Goal: Task Accomplishment & Management: Use online tool/utility

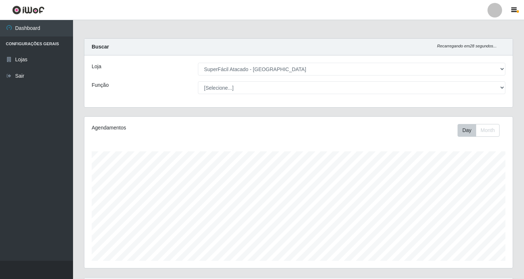
select select "503"
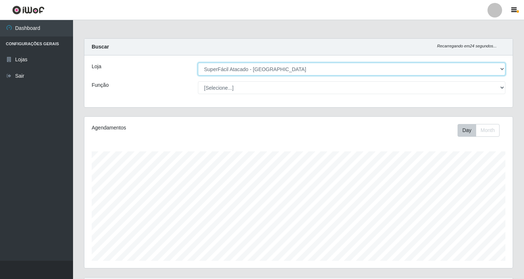
click at [502, 68] on select "[Selecione...] SuperFácil Atacado - [GEOGRAPHIC_DATA]" at bounding box center [352, 69] width 308 height 13
click at [198, 63] on select "[Selecione...] SuperFácil Atacado - [GEOGRAPHIC_DATA]" at bounding box center [352, 69] width 308 height 13
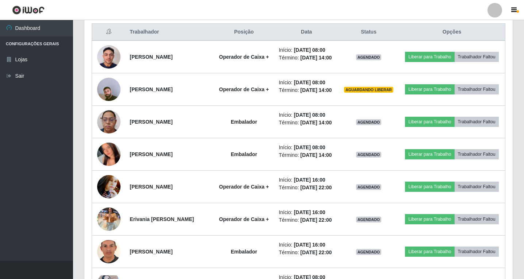
scroll to position [292, 0]
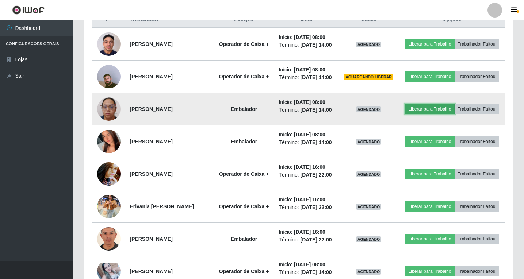
click at [451, 114] on button "Liberar para Trabalho" at bounding box center [429, 109] width 49 height 10
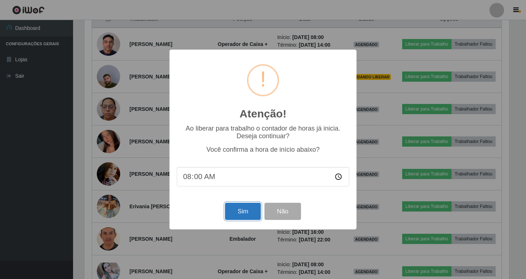
click at [233, 214] on button "Sim" at bounding box center [242, 211] width 35 height 17
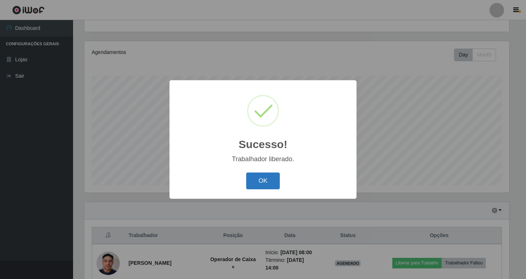
click at [252, 180] on button "OK" at bounding box center [263, 181] width 34 height 17
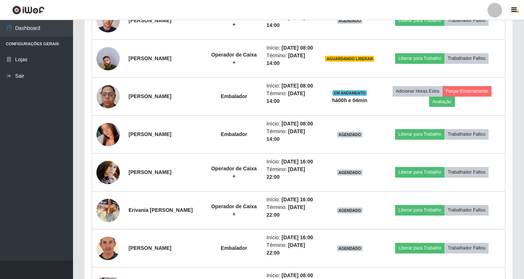
scroll to position [331, 0]
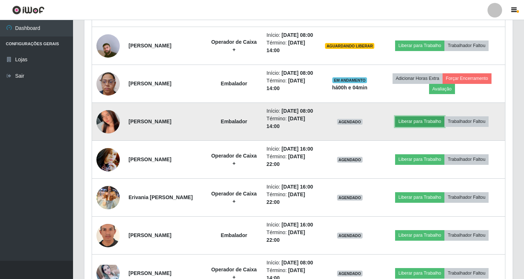
click at [417, 127] on button "Liberar para Trabalho" at bounding box center [419, 122] width 49 height 10
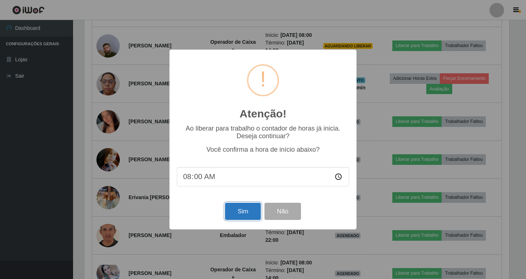
click at [238, 213] on button "Sim" at bounding box center [242, 211] width 35 height 17
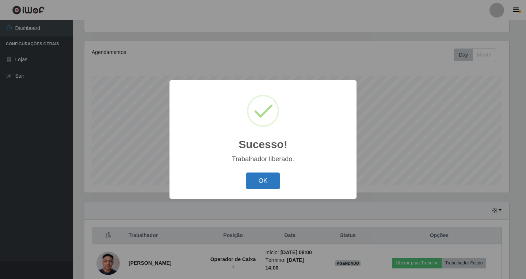
click at [263, 183] on button "OK" at bounding box center [263, 181] width 34 height 17
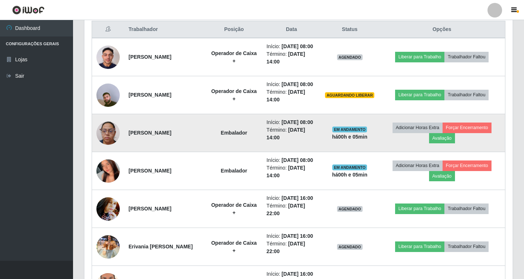
scroll to position [295, 0]
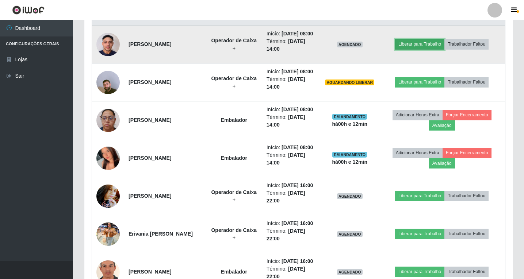
click at [425, 49] on button "Liberar para Trabalho" at bounding box center [419, 44] width 49 height 10
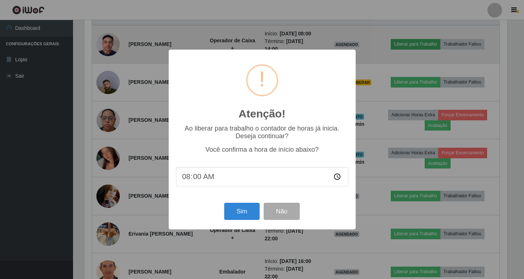
scroll to position [152, 425]
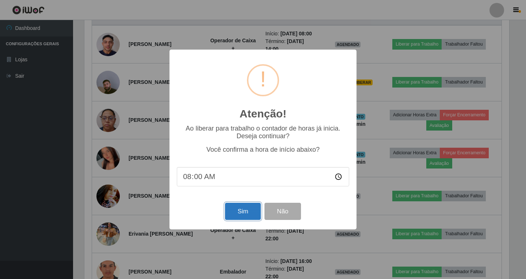
click at [241, 214] on button "Sim" at bounding box center [242, 211] width 35 height 17
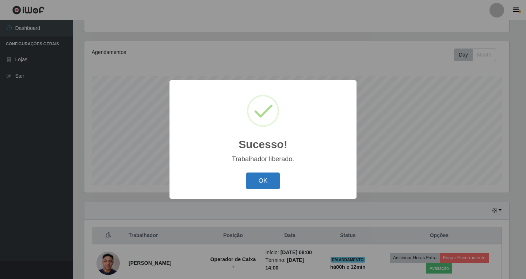
click at [269, 185] on button "OK" at bounding box center [263, 181] width 34 height 17
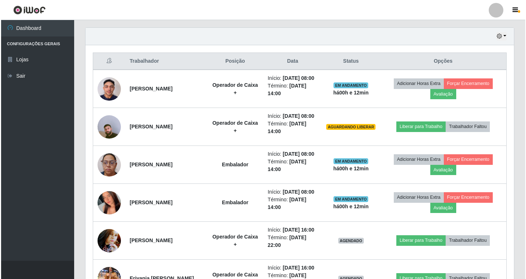
scroll to position [258, 0]
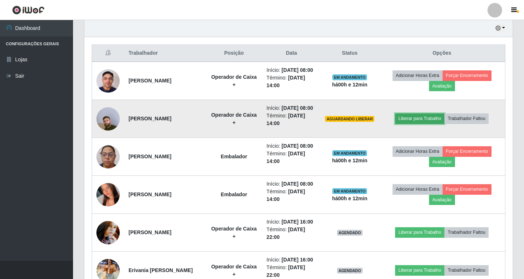
click at [416, 124] on button "Liberar para Trabalho" at bounding box center [419, 119] width 49 height 10
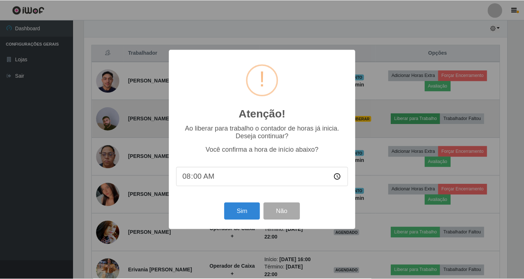
scroll to position [152, 425]
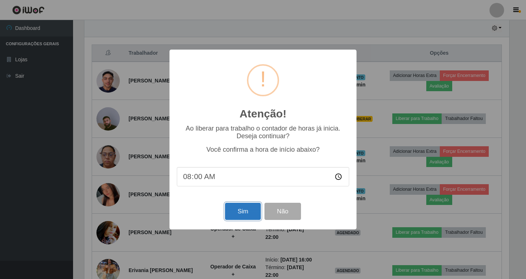
click at [247, 212] on button "Sim" at bounding box center [242, 211] width 35 height 17
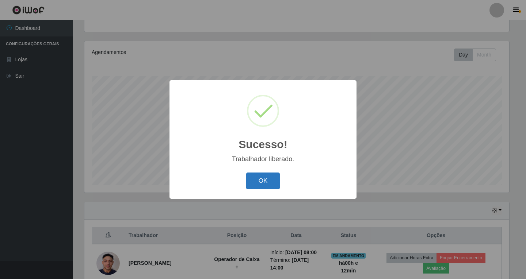
click at [268, 177] on button "OK" at bounding box center [263, 181] width 34 height 17
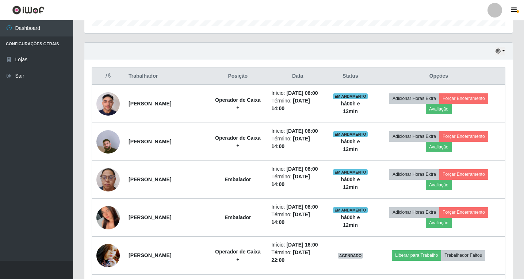
scroll to position [222, 0]
